Goal: Navigation & Orientation: Understand site structure

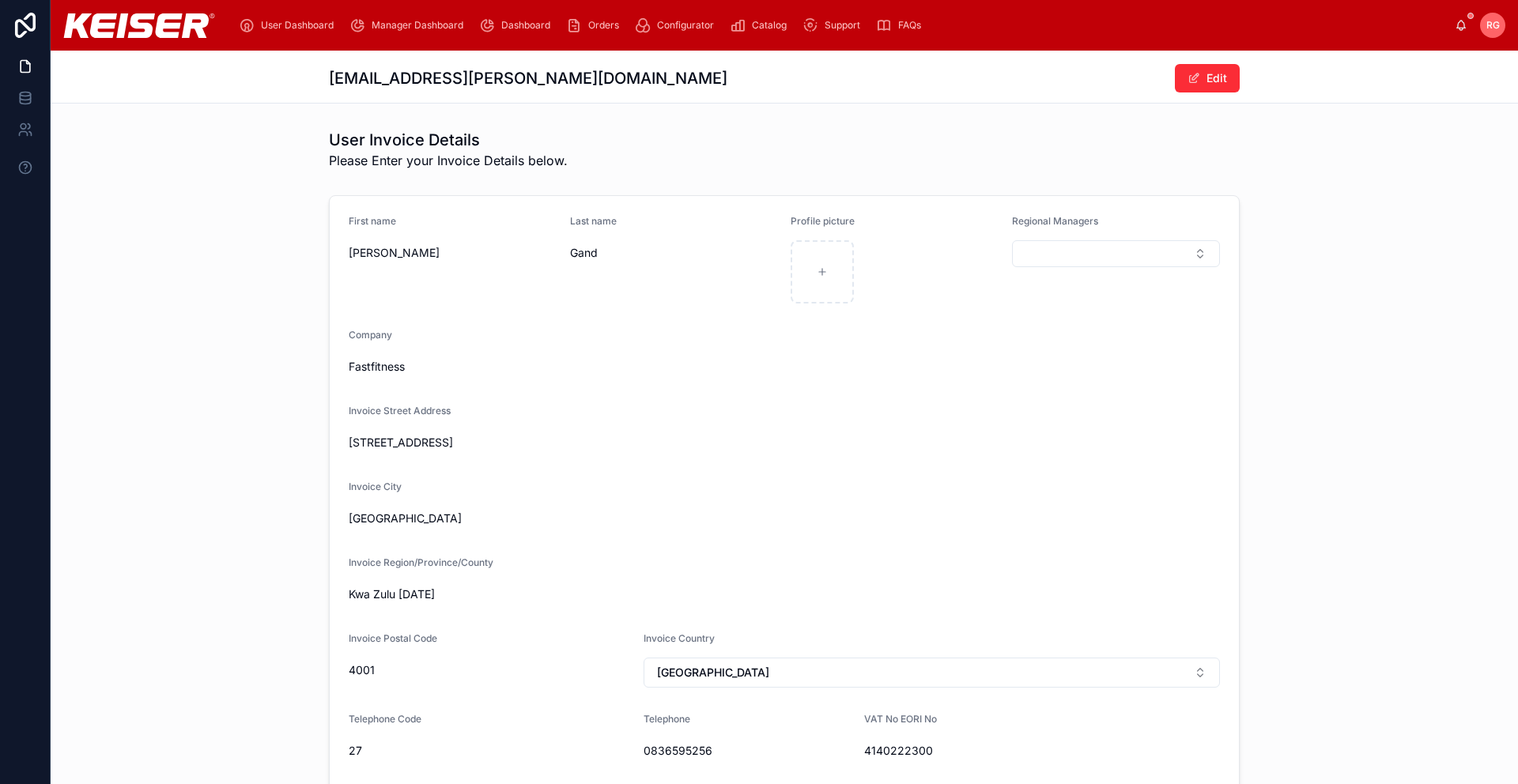
click at [419, 19] on span "Manager Dashboard" at bounding box center [418, 26] width 92 height 13
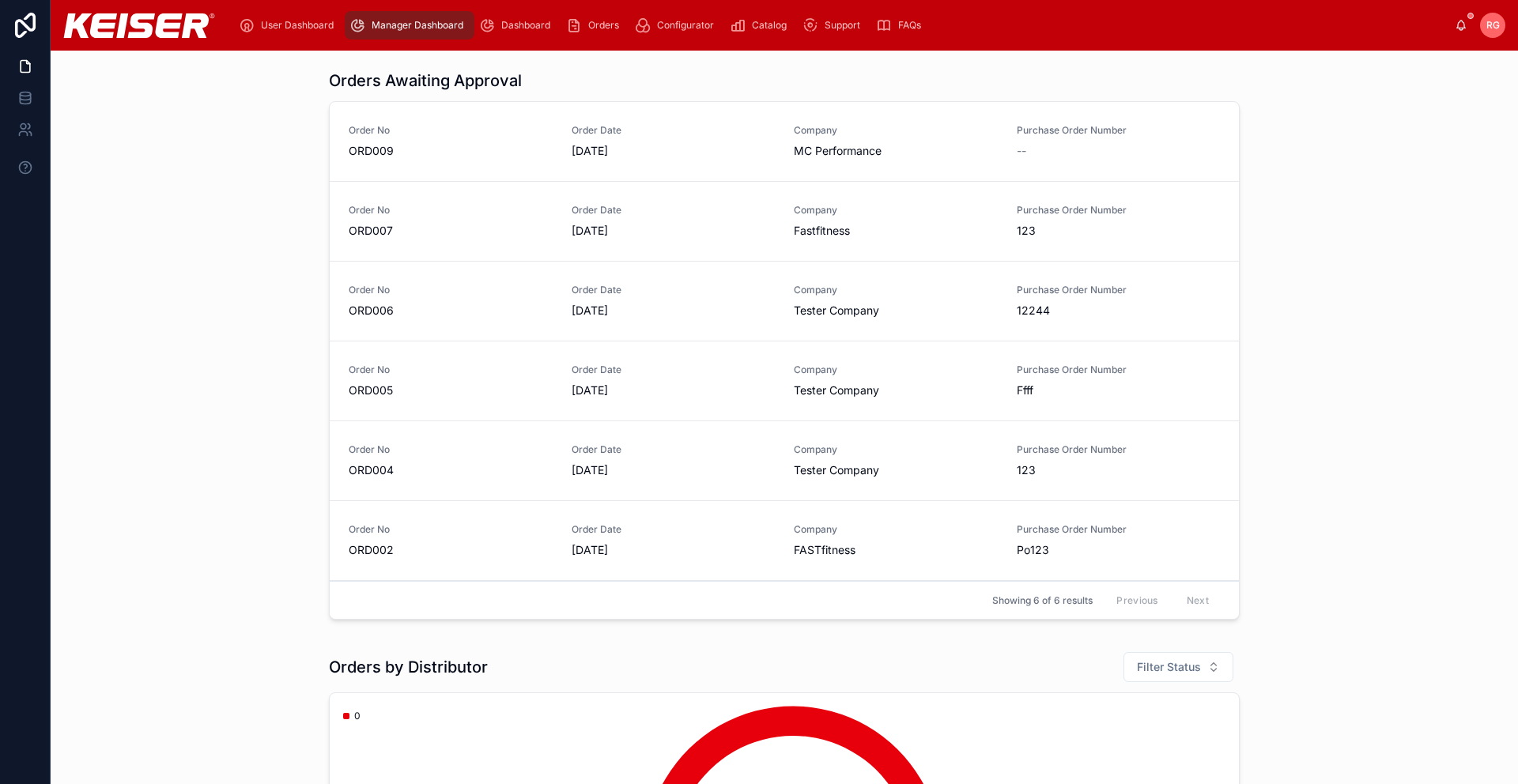
click at [602, 23] on span "Orders" at bounding box center [603, 26] width 31 height 13
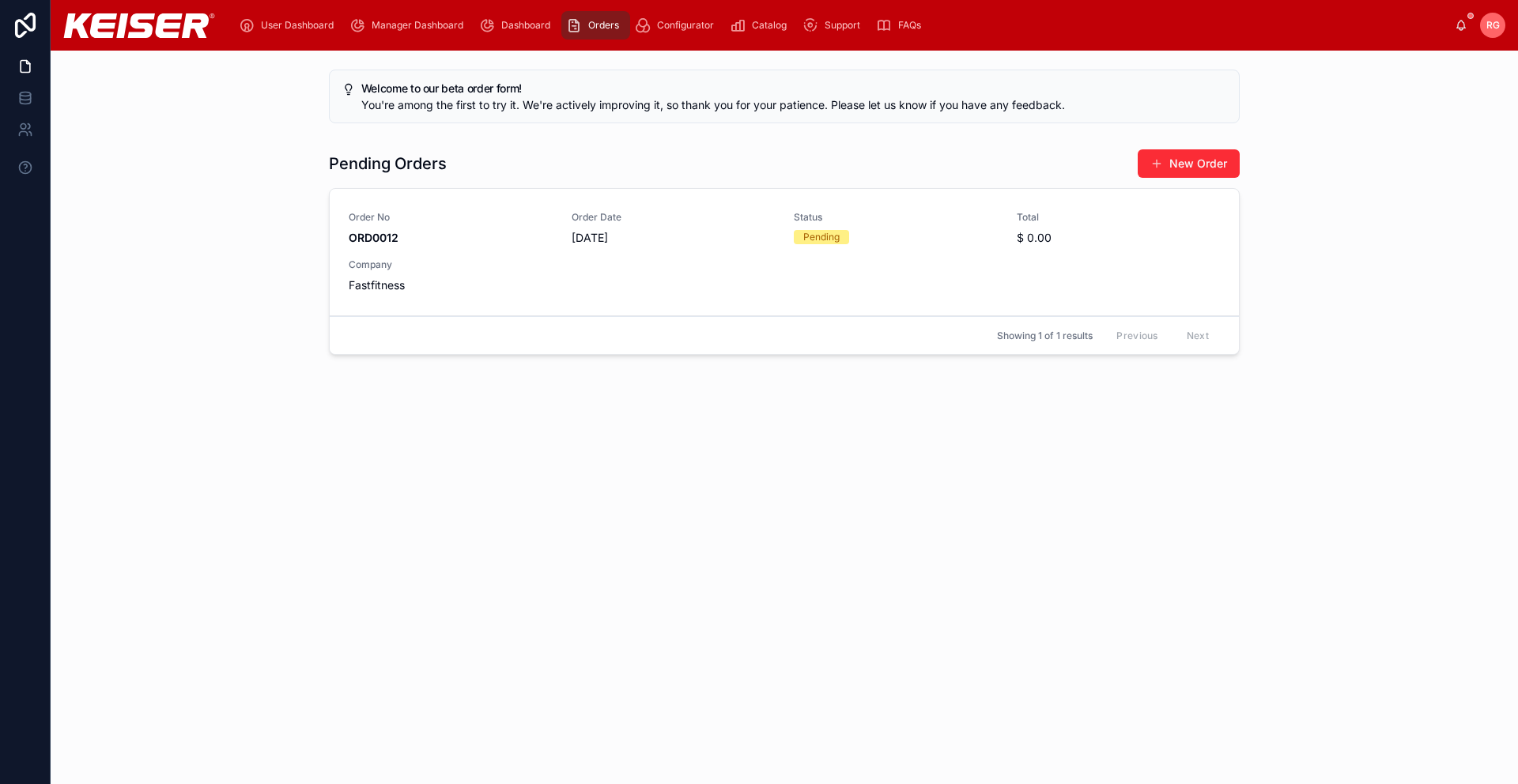
click at [1492, 34] on div "RG" at bounding box center [1492, 25] width 25 height 25
drag, startPoint x: 1382, startPoint y: 291, endPoint x: 1362, endPoint y: 305, distance: 24.4
click at [1382, 291] on div "Pending Orders New Order Order No ORD0012 Order Date [DATE] Status Pending Tota…" at bounding box center [784, 254] width 1442 height 225
click at [839, 26] on span "Support" at bounding box center [842, 26] width 35 height 13
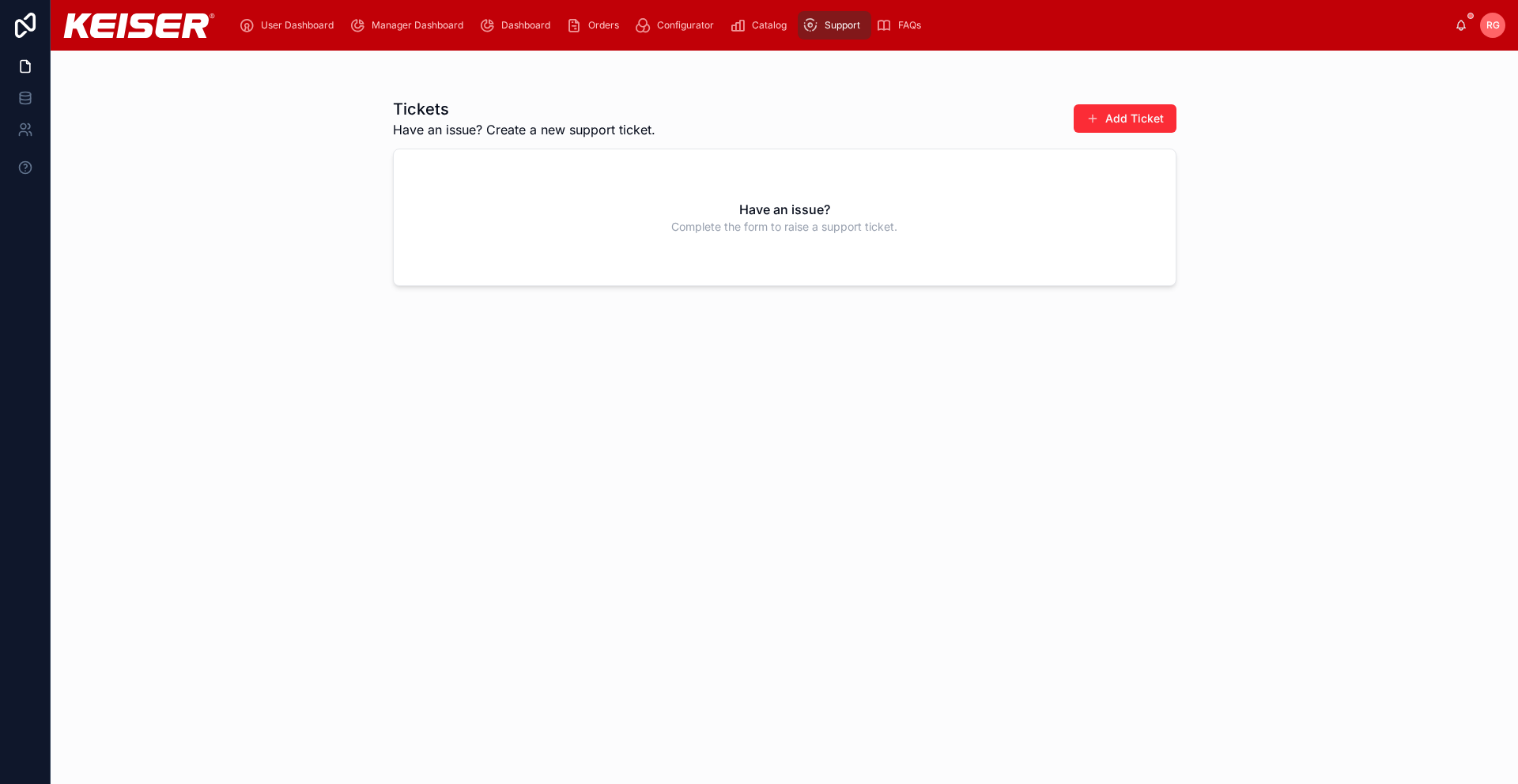
click at [600, 24] on span "Orders" at bounding box center [603, 26] width 31 height 13
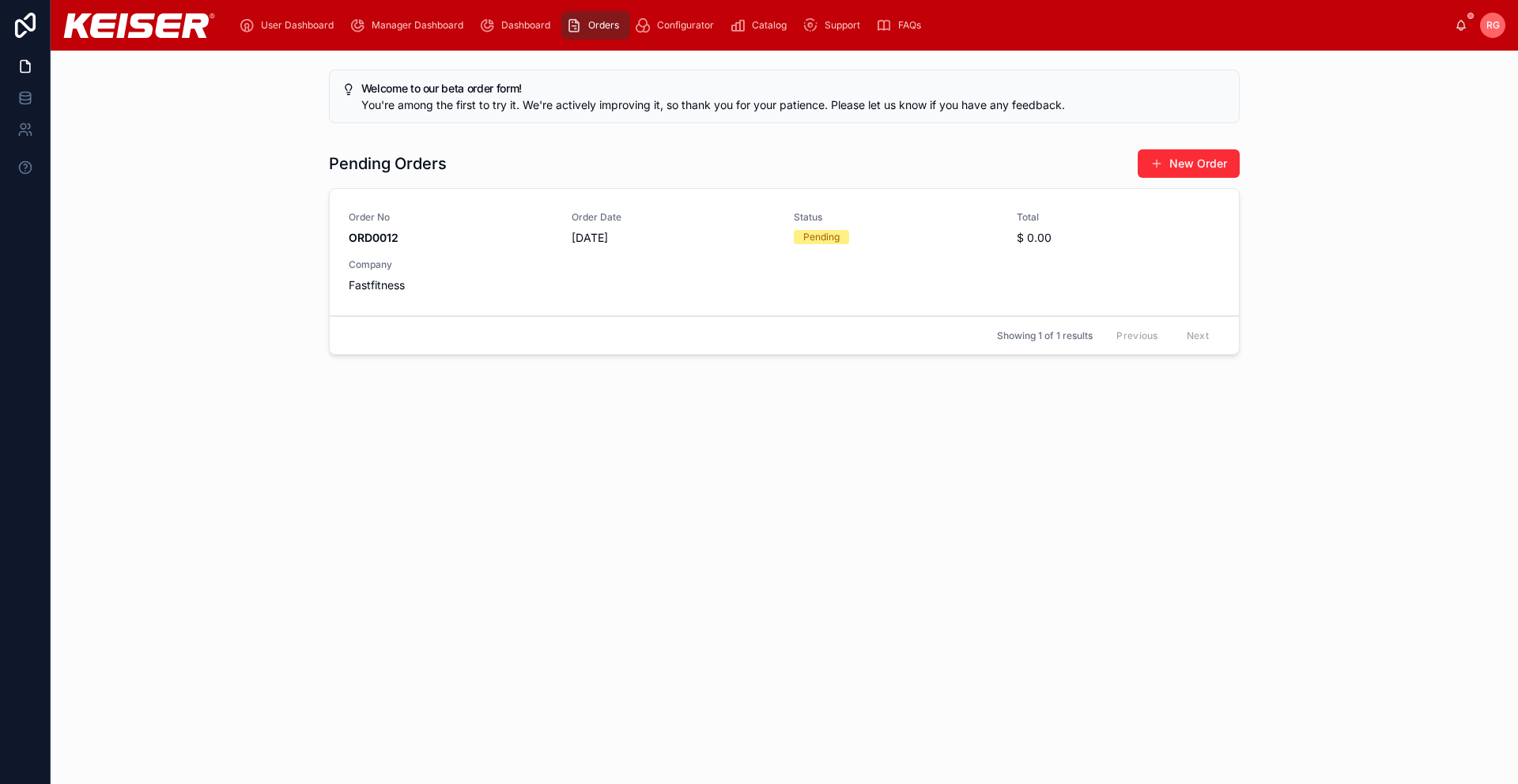
click at [601, 26] on span "Orders" at bounding box center [603, 26] width 31 height 13
click at [1498, 26] on span "RG" at bounding box center [1493, 26] width 14 height 13
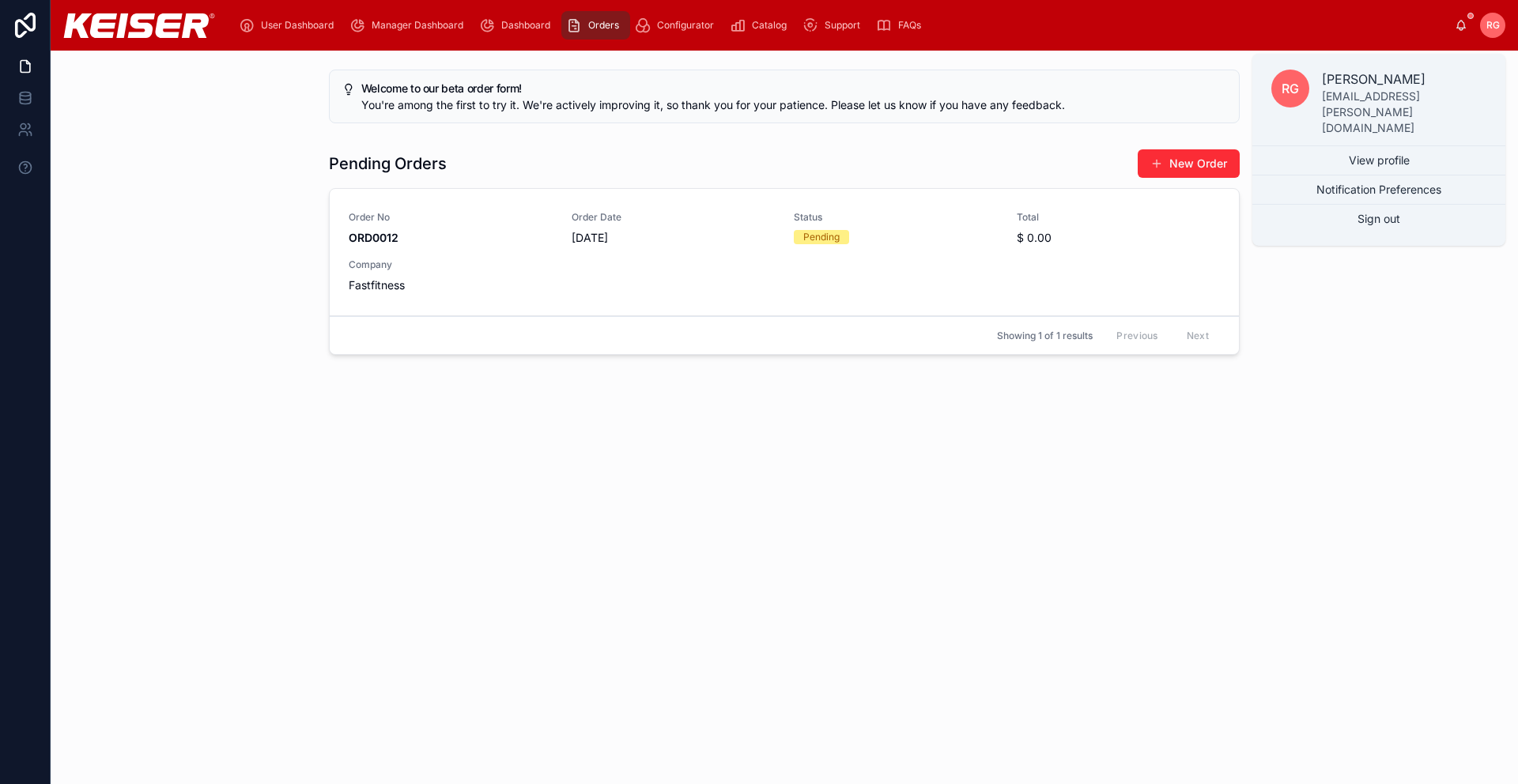
click at [419, 441] on div "Welcome to our beta order form! You're among the first to try it. We're activel…" at bounding box center [784, 285] width 1467 height 469
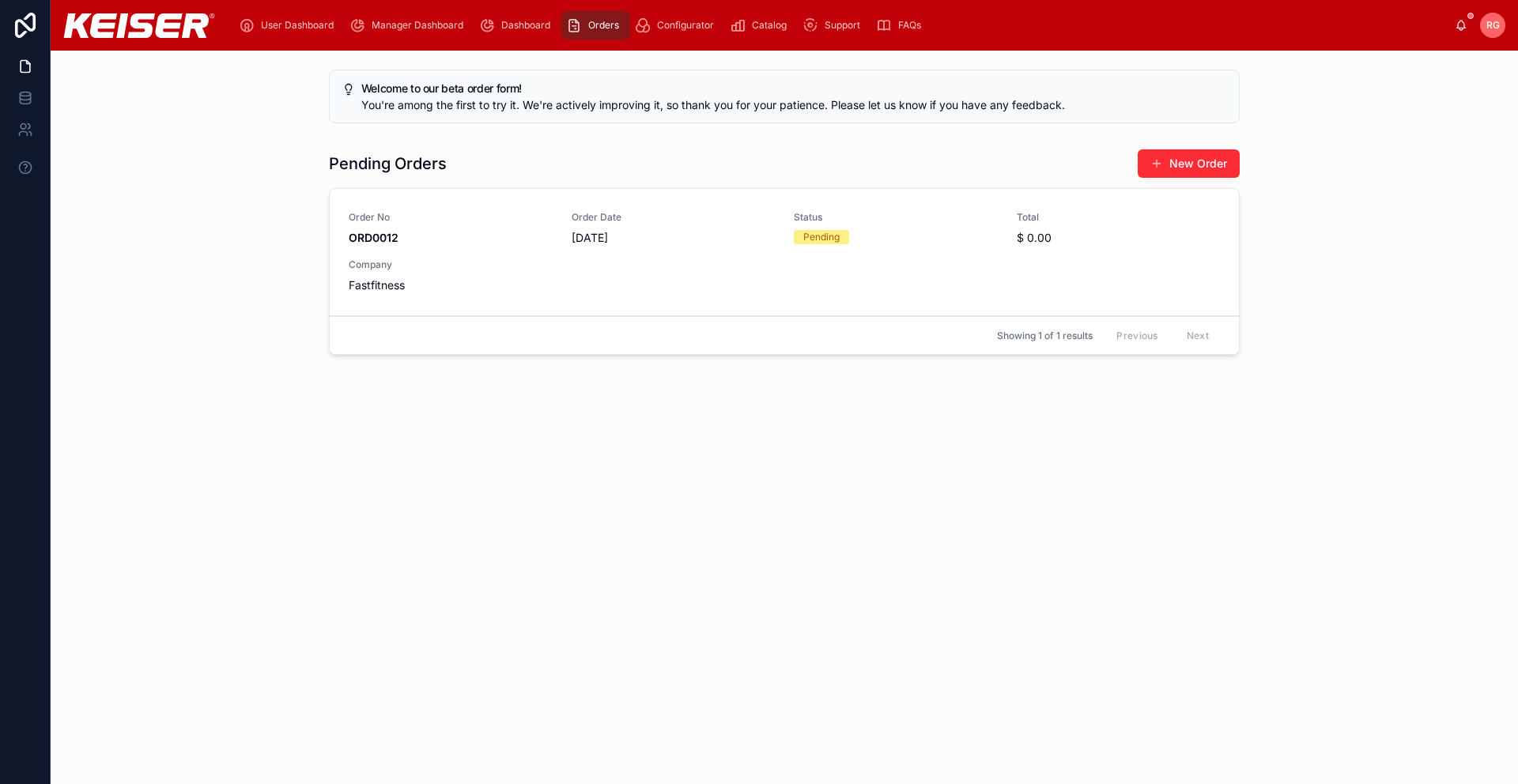
click at [419, 27] on span "Manager Dashboard" at bounding box center [418, 26] width 92 height 13
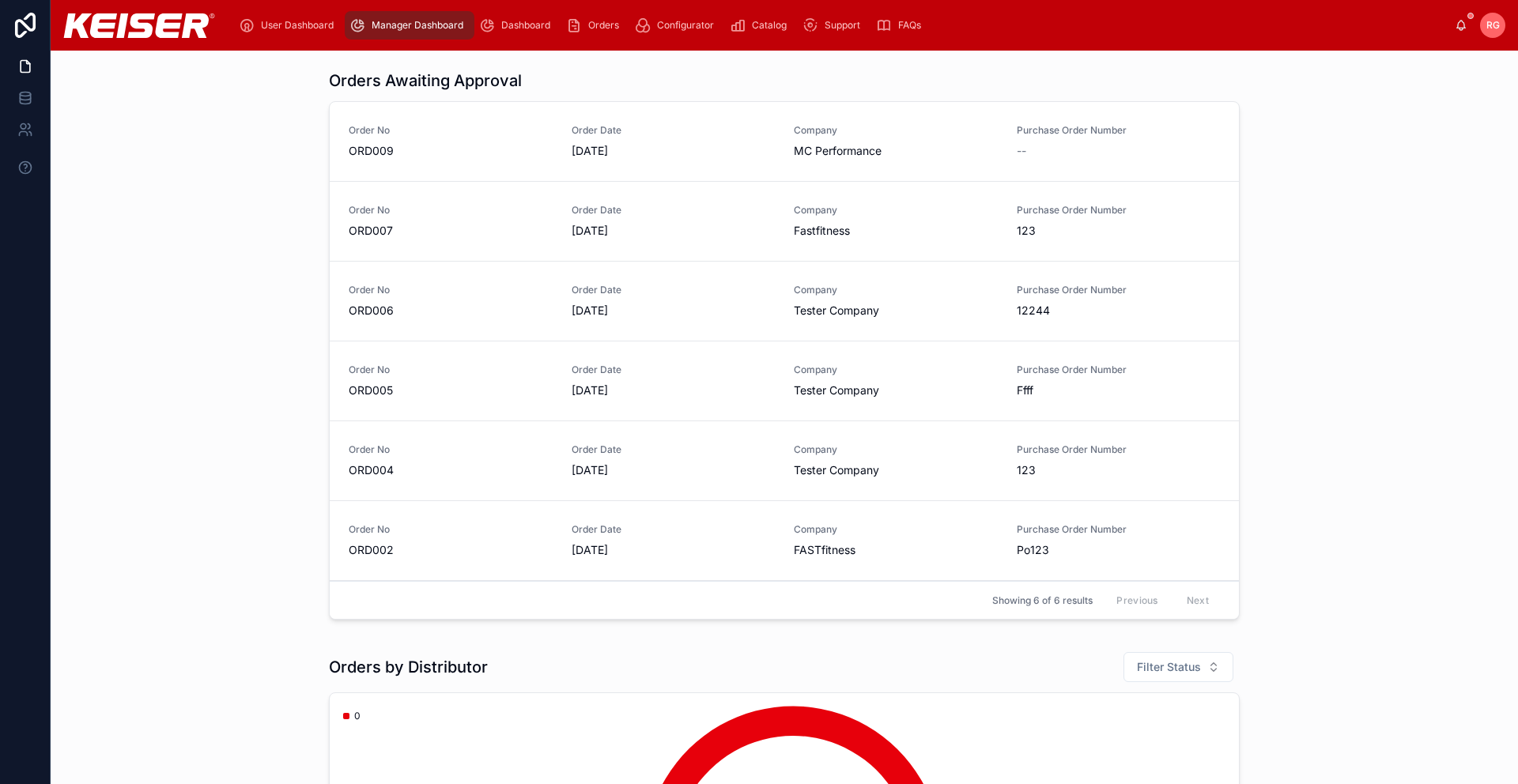
click at [521, 20] on span "Dashboard" at bounding box center [525, 26] width 49 height 13
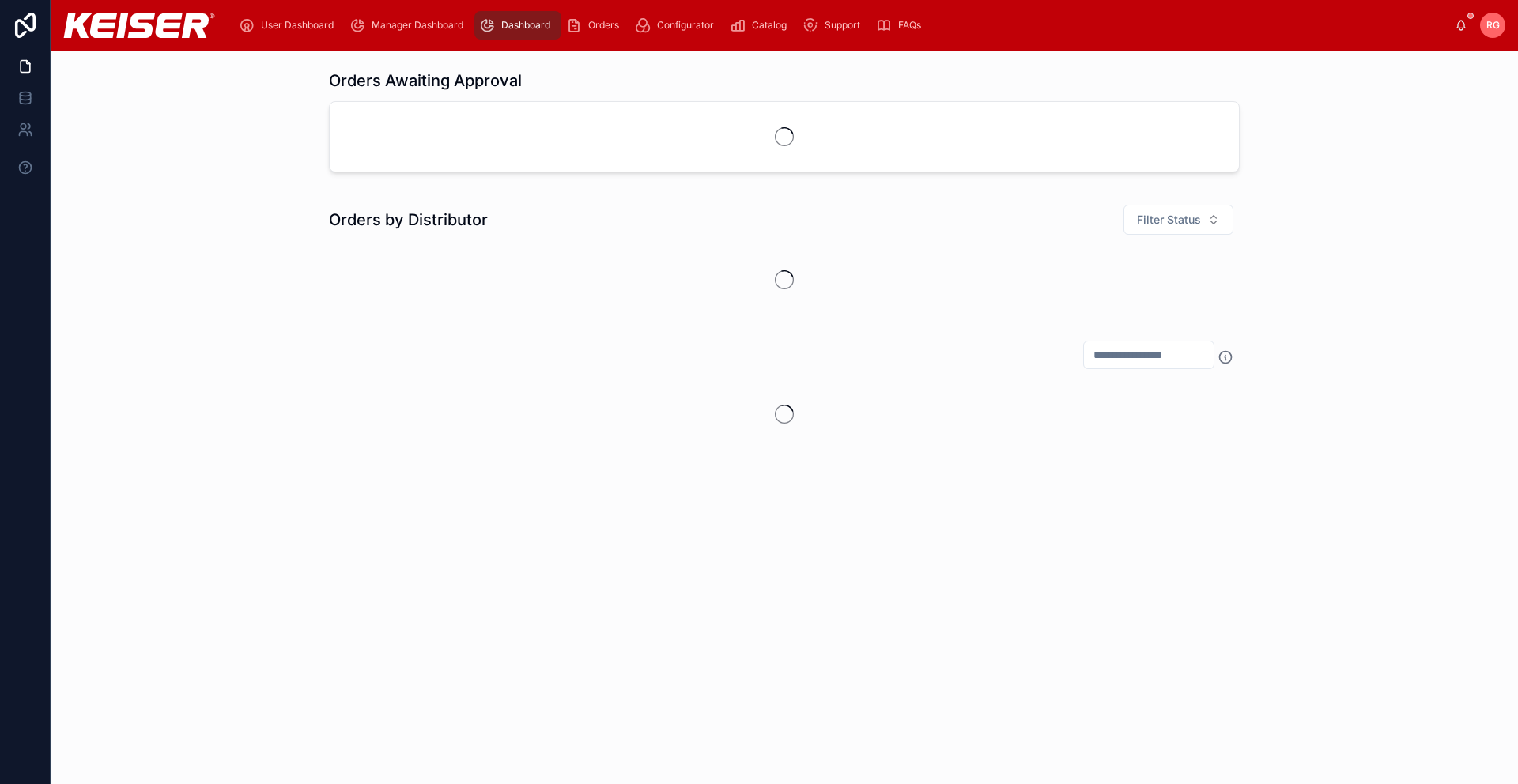
click at [594, 22] on span "Orders" at bounding box center [603, 26] width 31 height 13
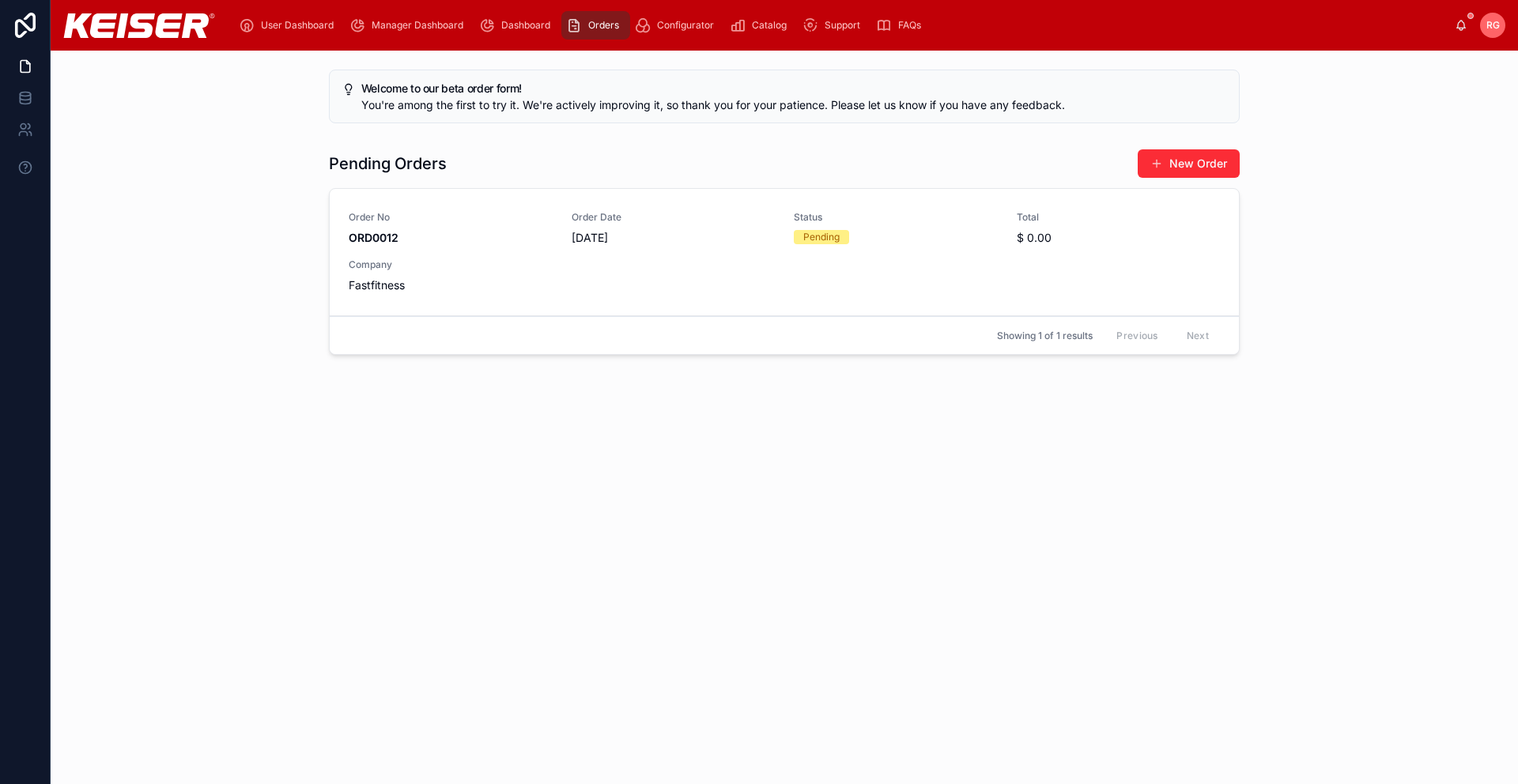
click at [739, 21] on icon "scrollable content" at bounding box center [738, 26] width 16 height 16
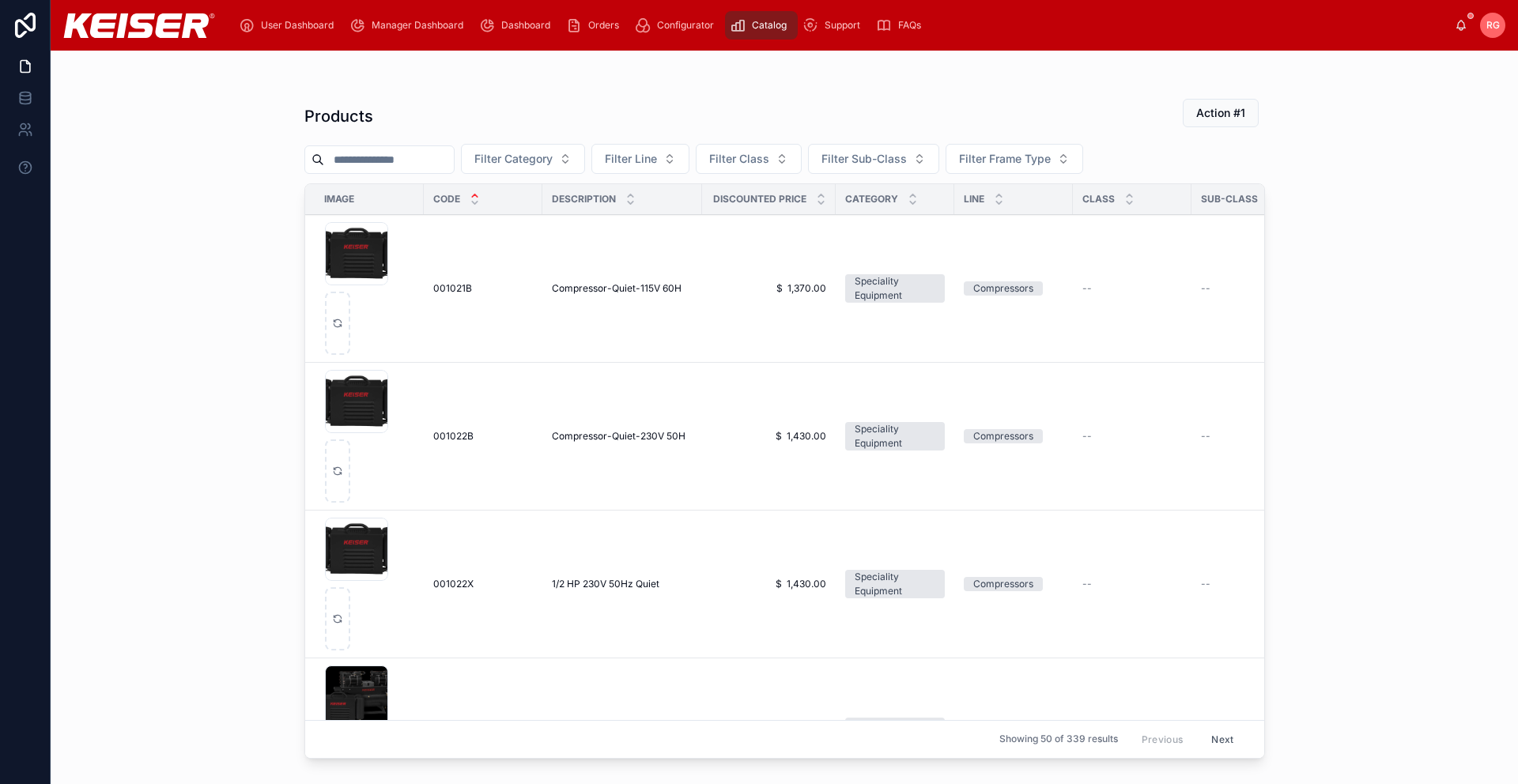
click at [840, 20] on span "Support" at bounding box center [842, 26] width 35 height 13
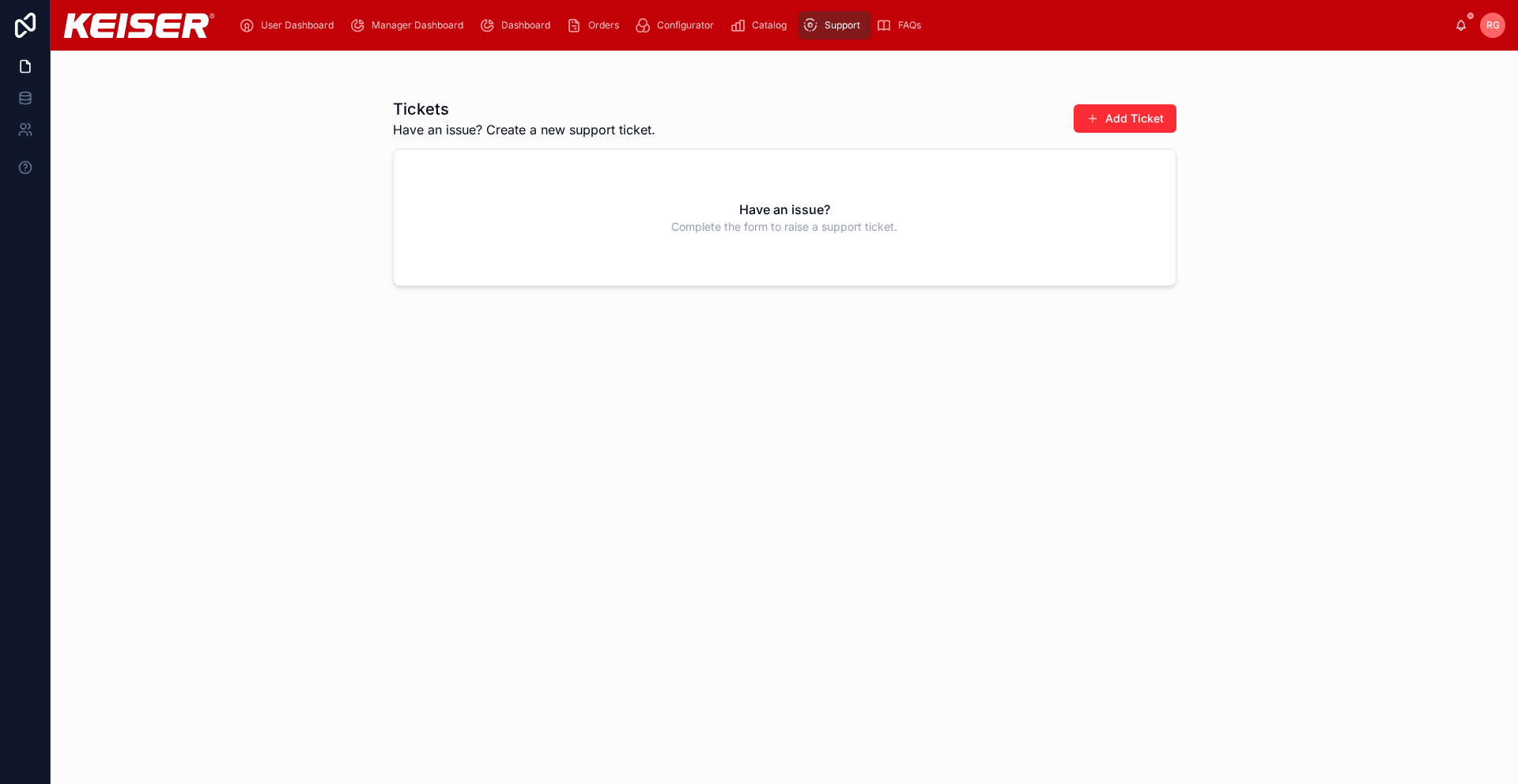
click at [668, 23] on span "Configurator" at bounding box center [686, 26] width 57 height 13
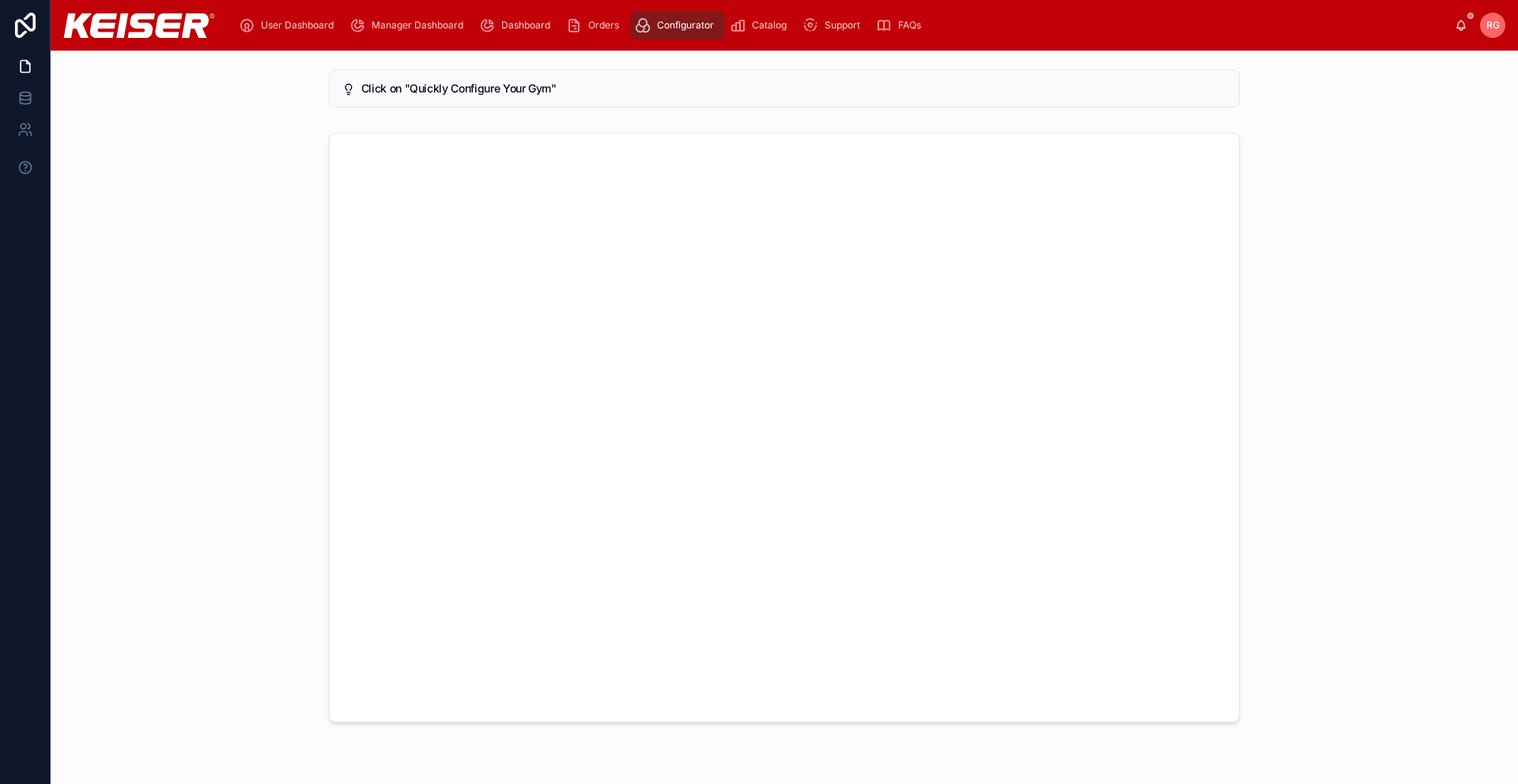
click at [286, 27] on span "User Dashboard" at bounding box center [297, 26] width 73 height 13
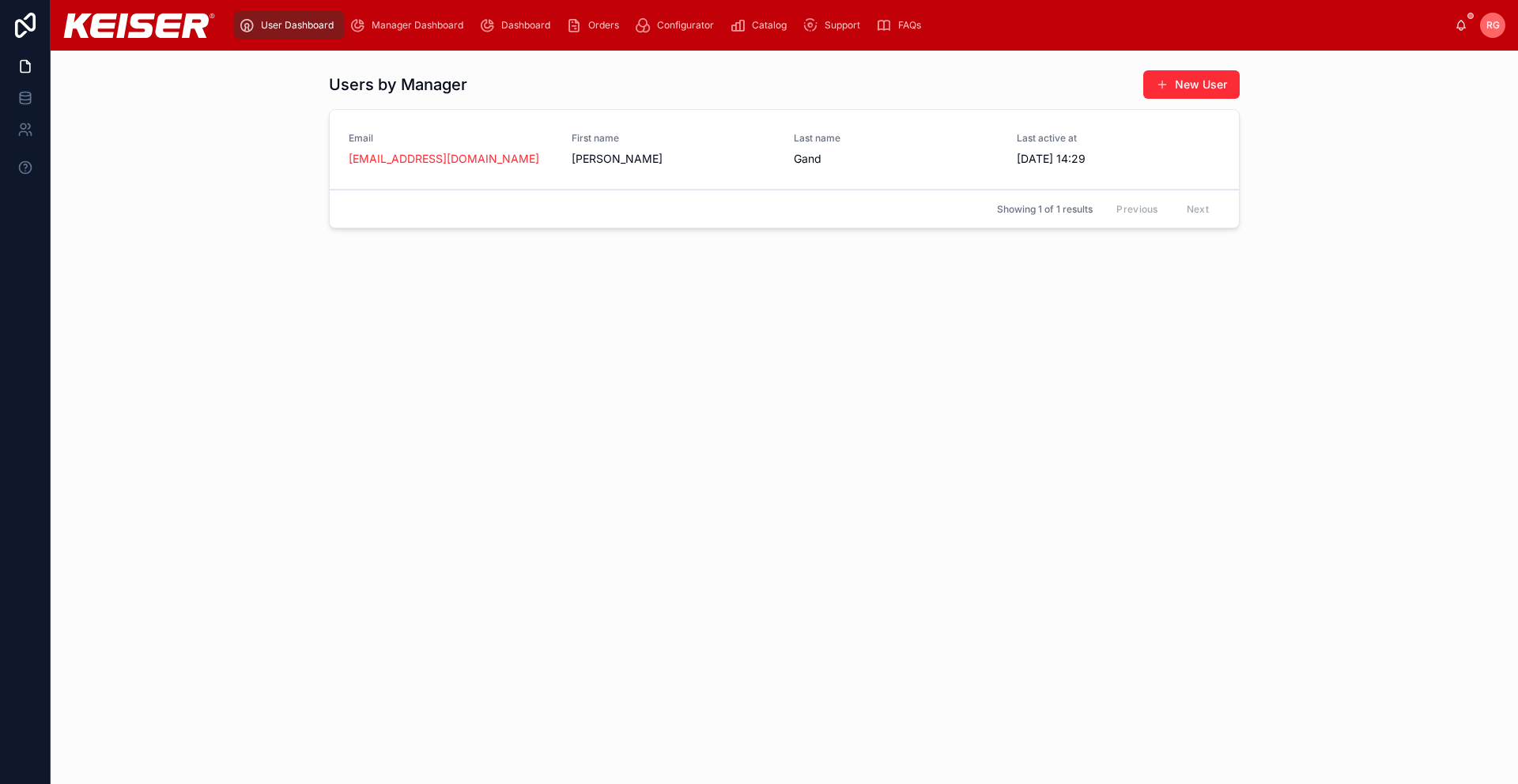
click at [414, 26] on span "Manager Dashboard" at bounding box center [418, 26] width 92 height 13
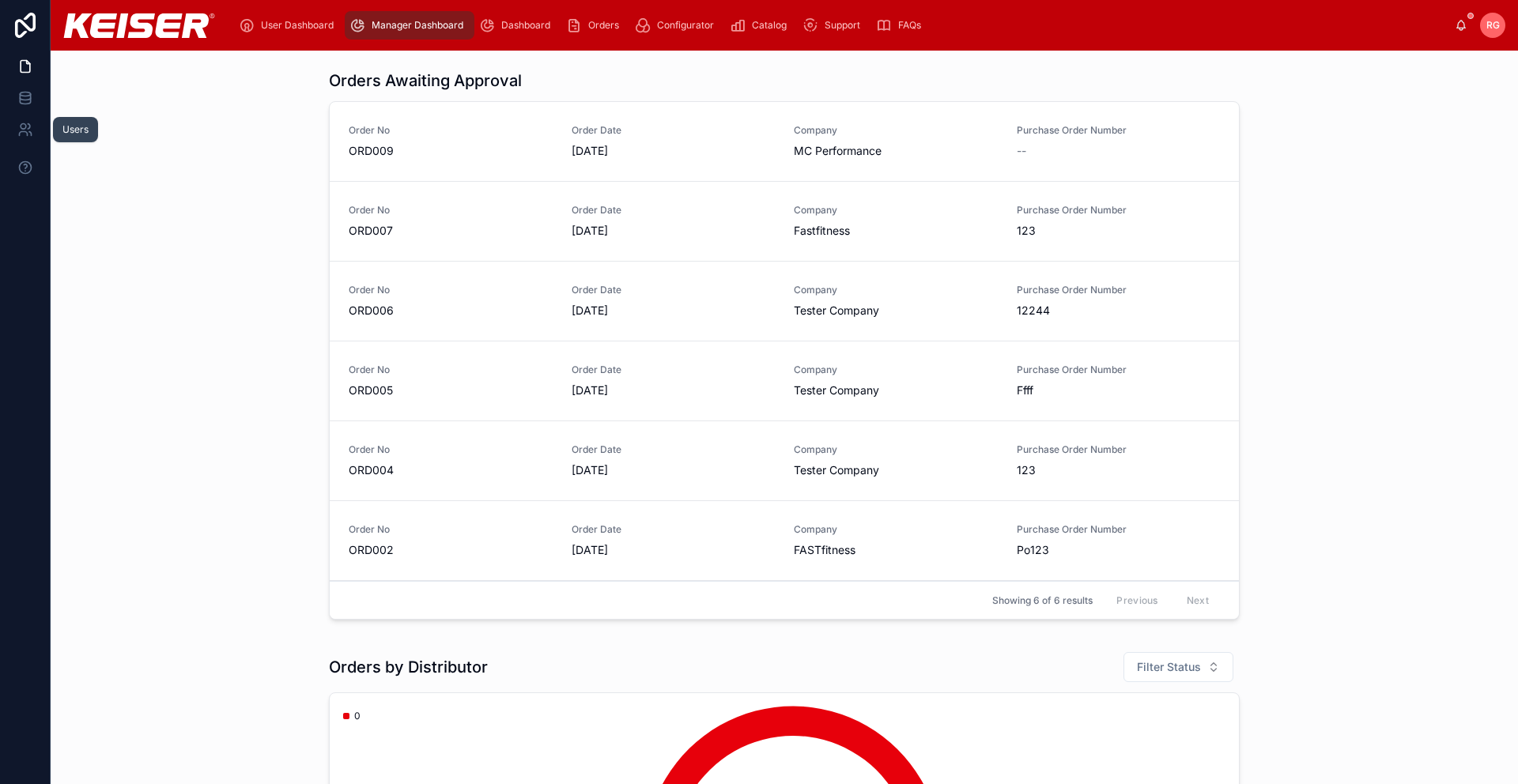
click at [27, 125] on icon at bounding box center [26, 130] width 16 height 16
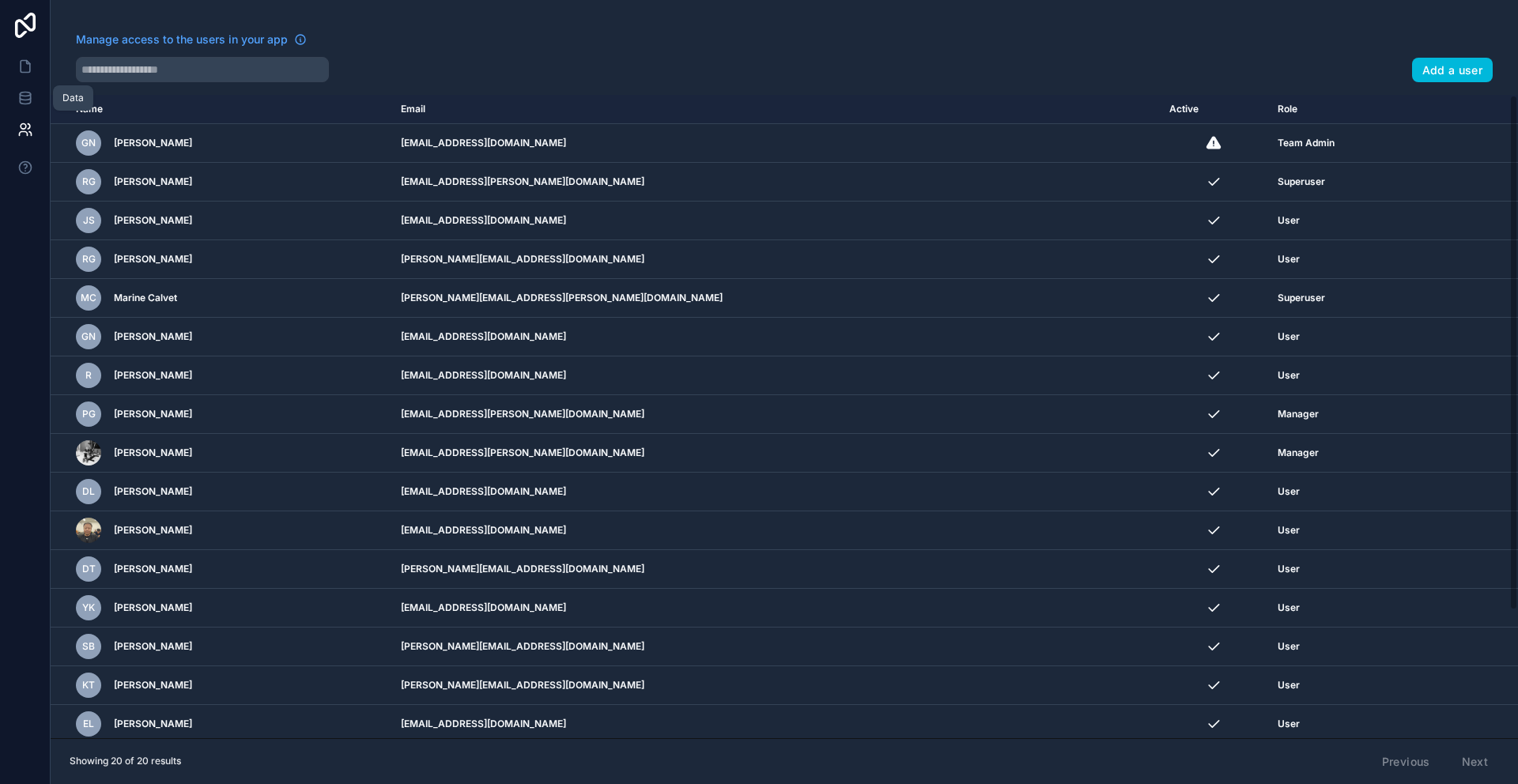
click at [23, 96] on icon at bounding box center [25, 94] width 10 height 4
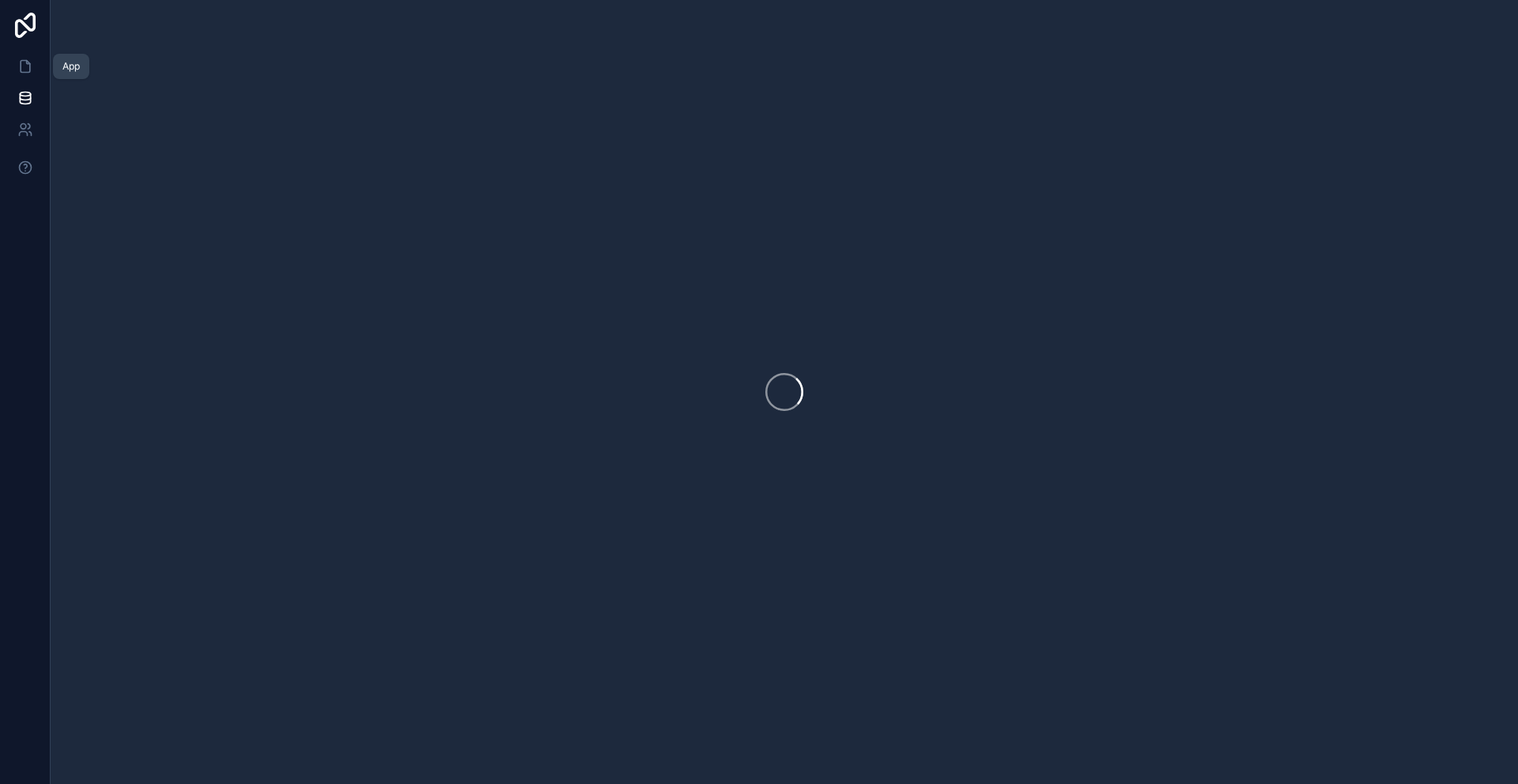
click at [22, 67] on icon at bounding box center [26, 67] width 16 height 16
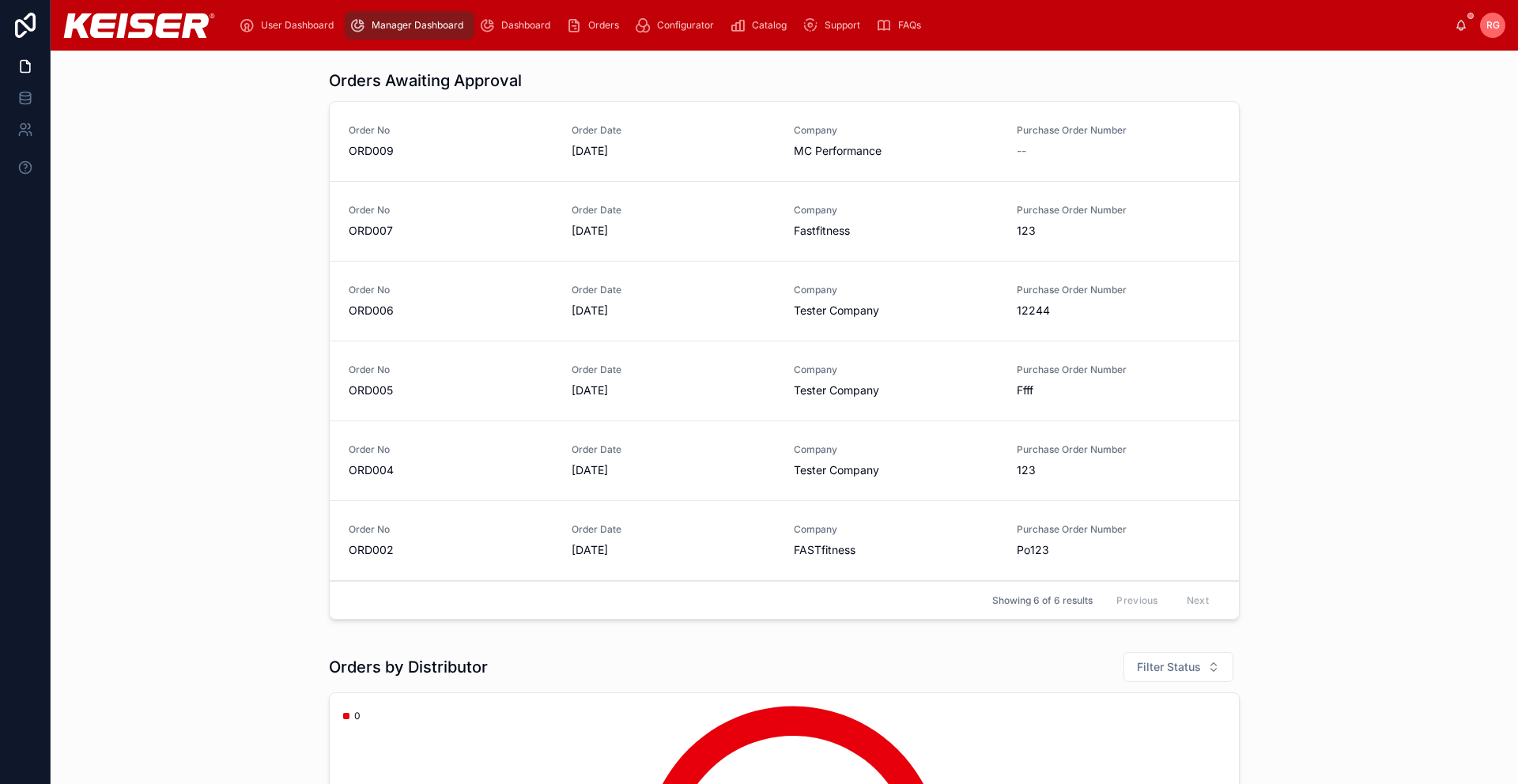
click at [838, 27] on span "Support" at bounding box center [842, 26] width 35 height 13
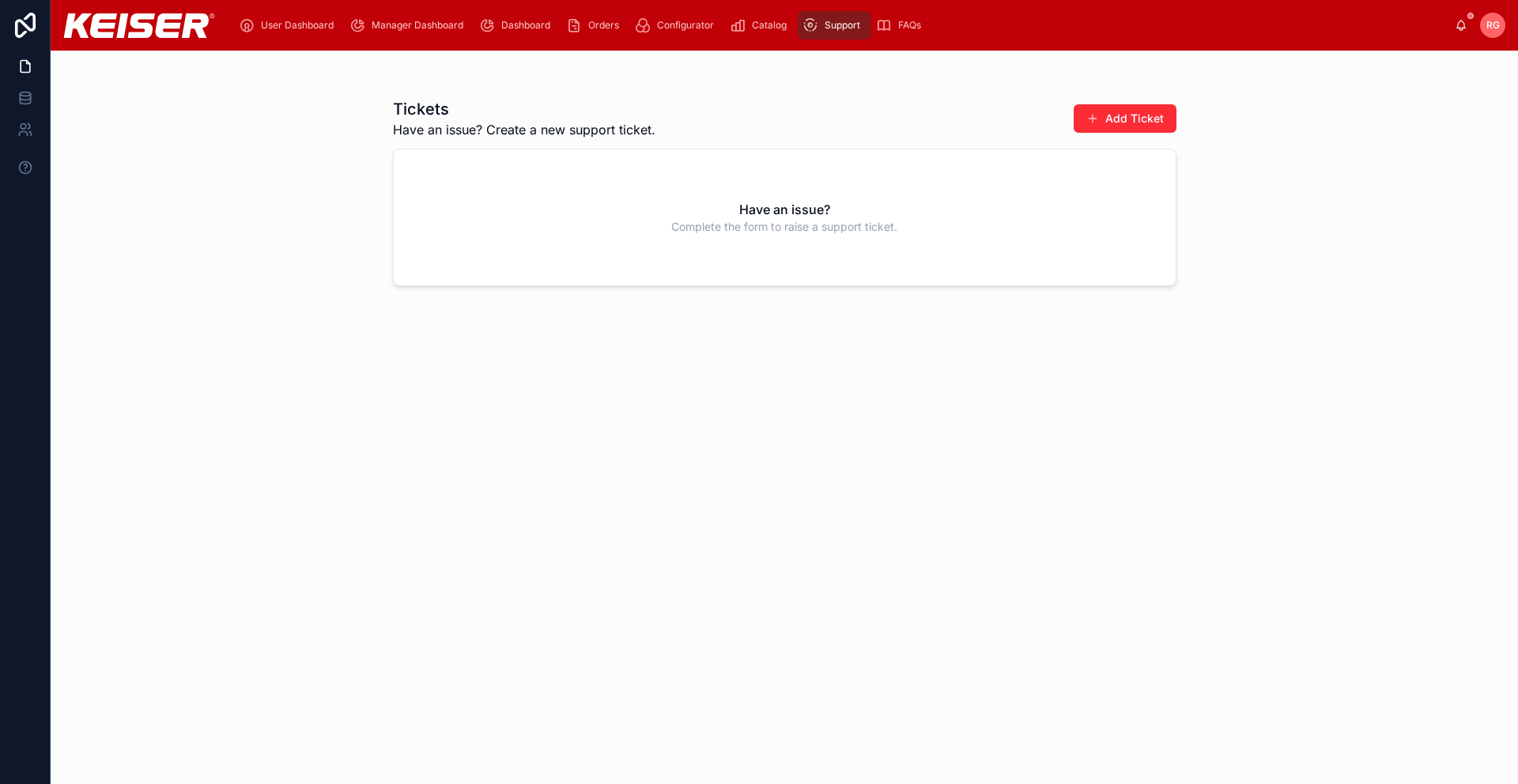
click at [509, 22] on span "Dashboard" at bounding box center [525, 26] width 49 height 13
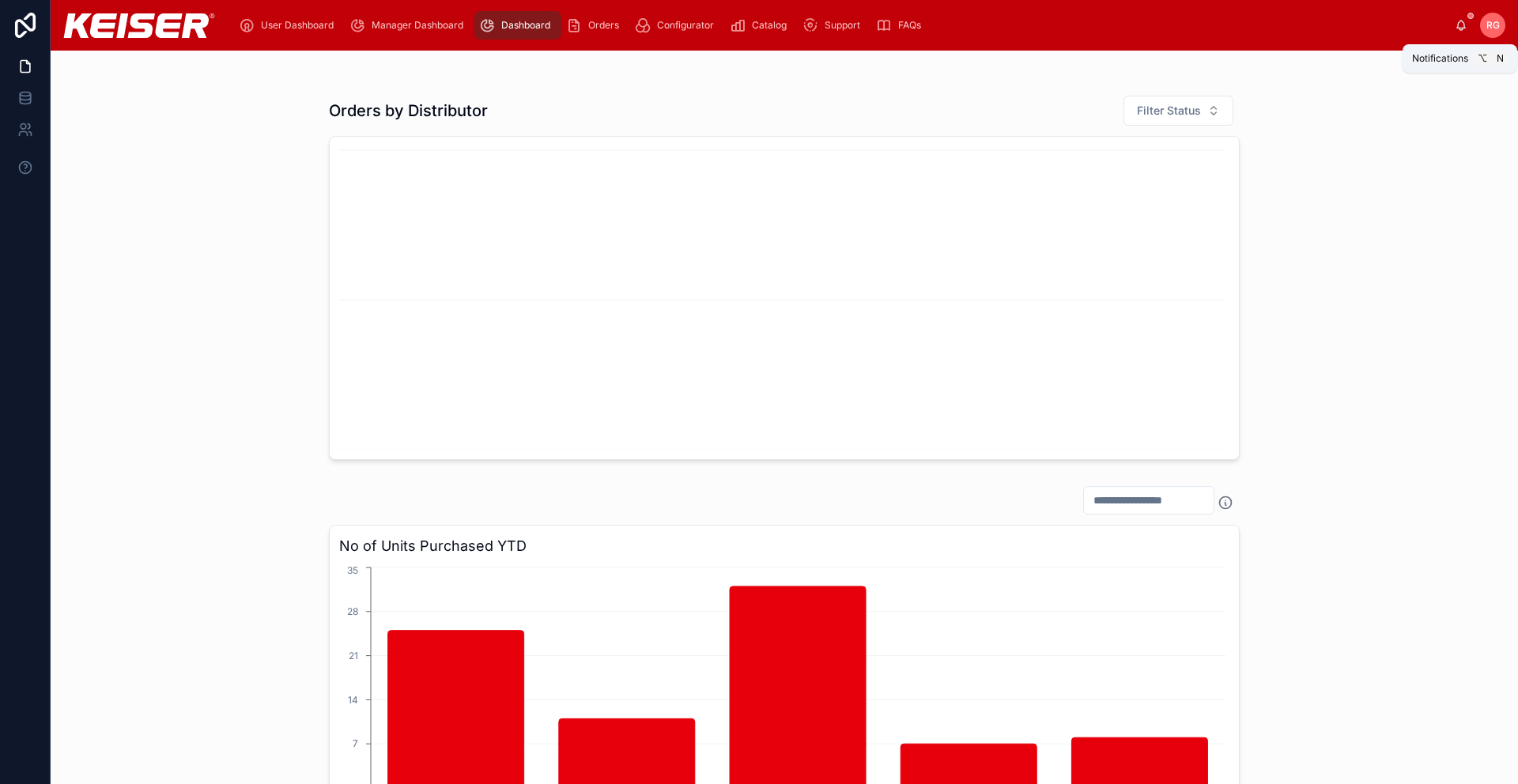
click at [1466, 22] on icon at bounding box center [1461, 26] width 13 height 13
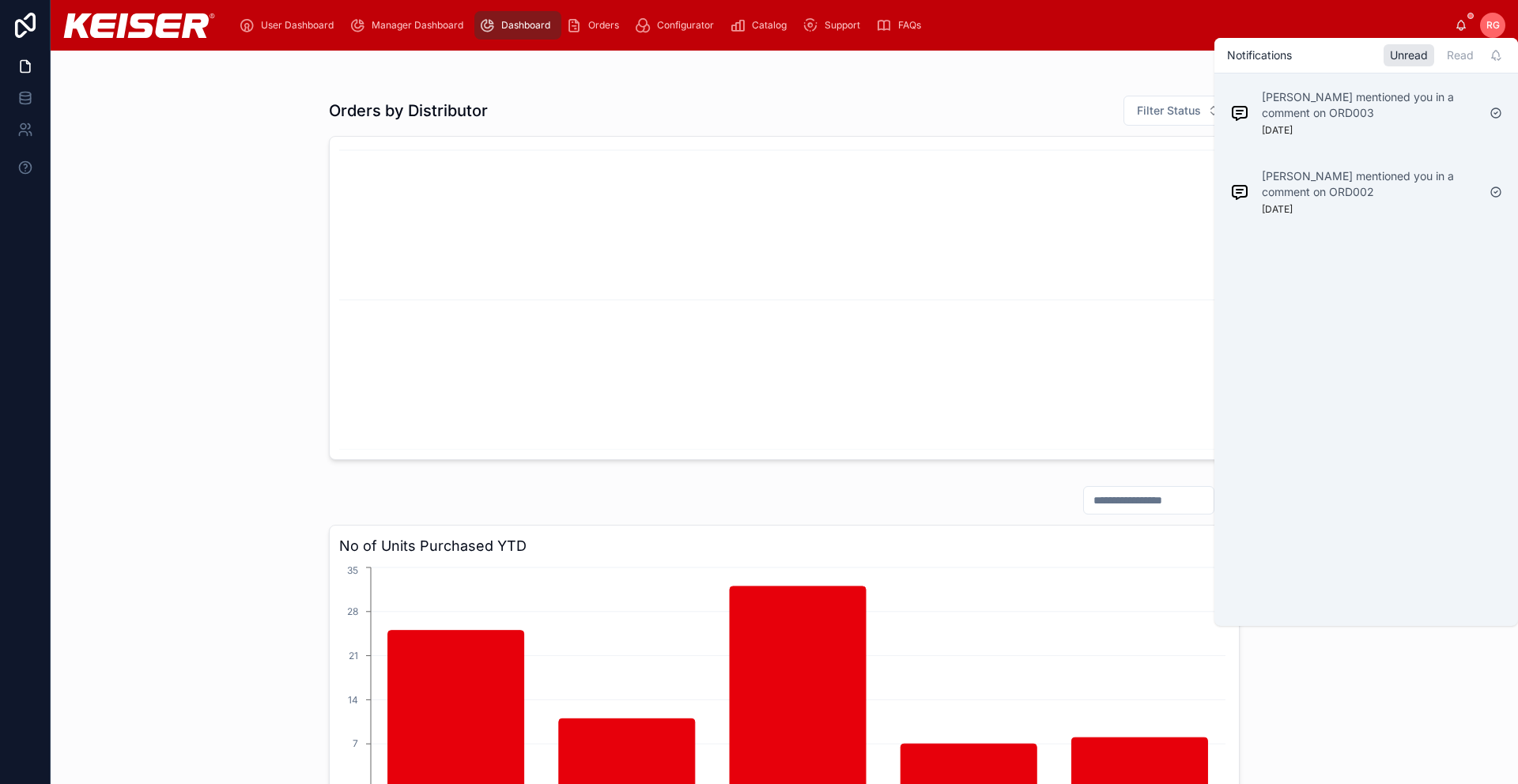
click at [156, 234] on div "Orders by Distributor Filter Status" at bounding box center [784, 277] width 1442 height 378
